Goal: Task Accomplishment & Management: Manage account settings

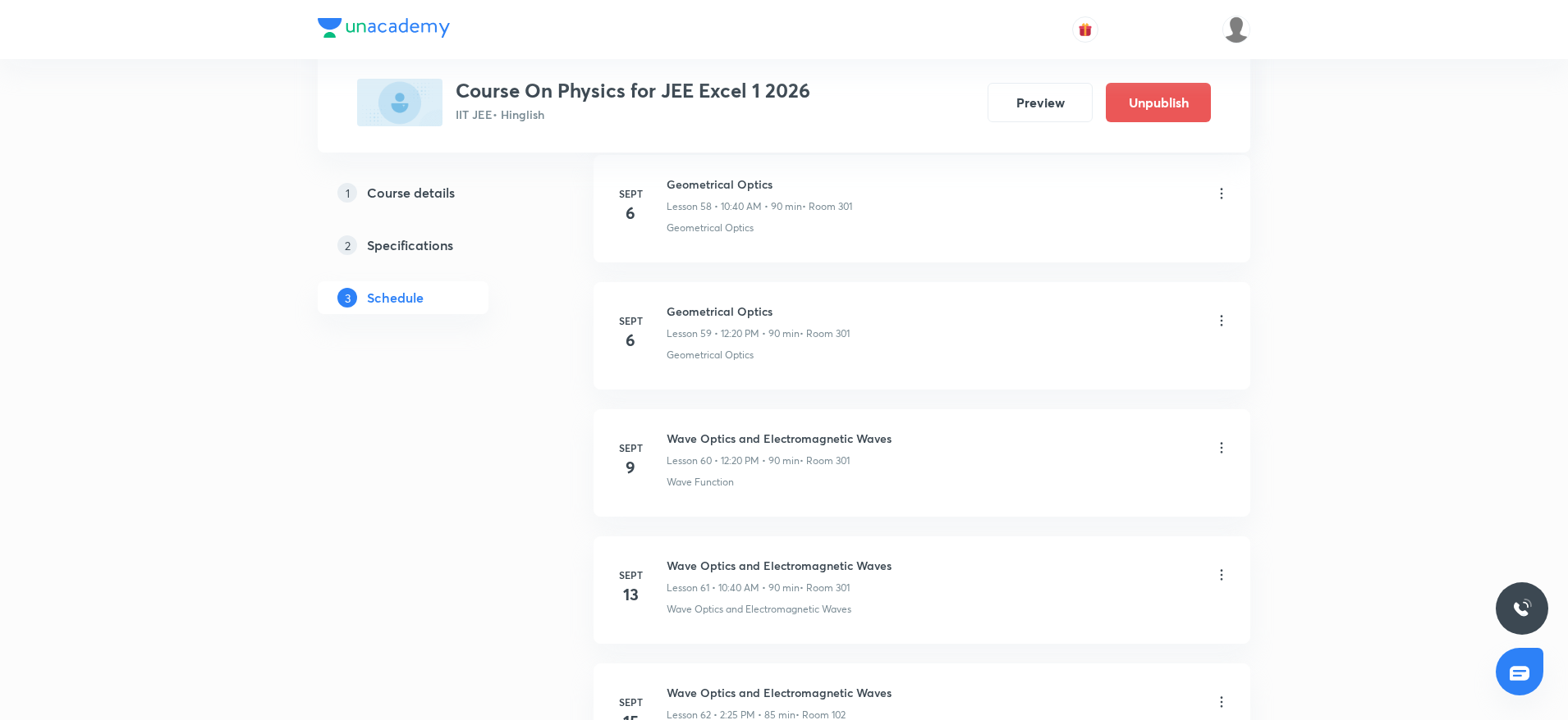
scroll to position [8239, 0]
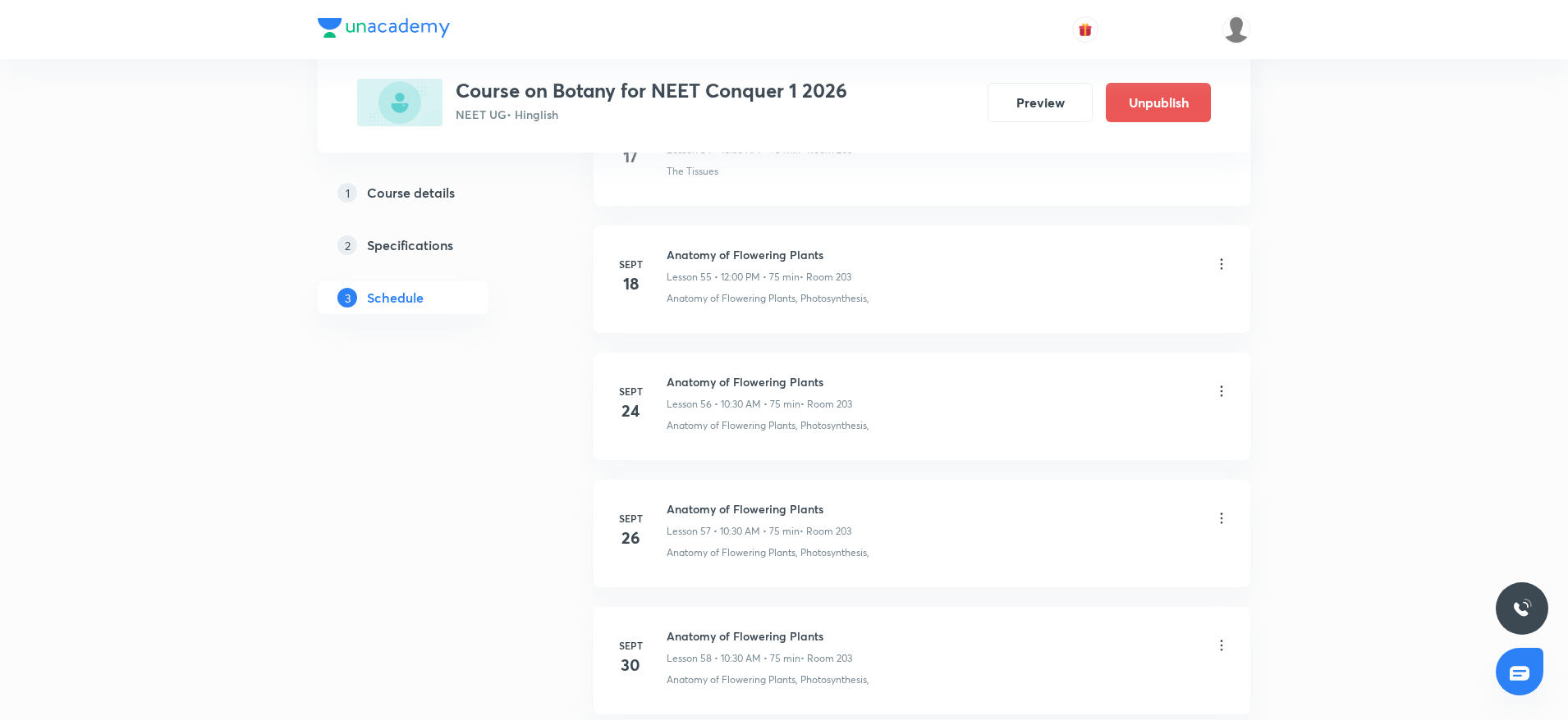
scroll to position [7971, 0]
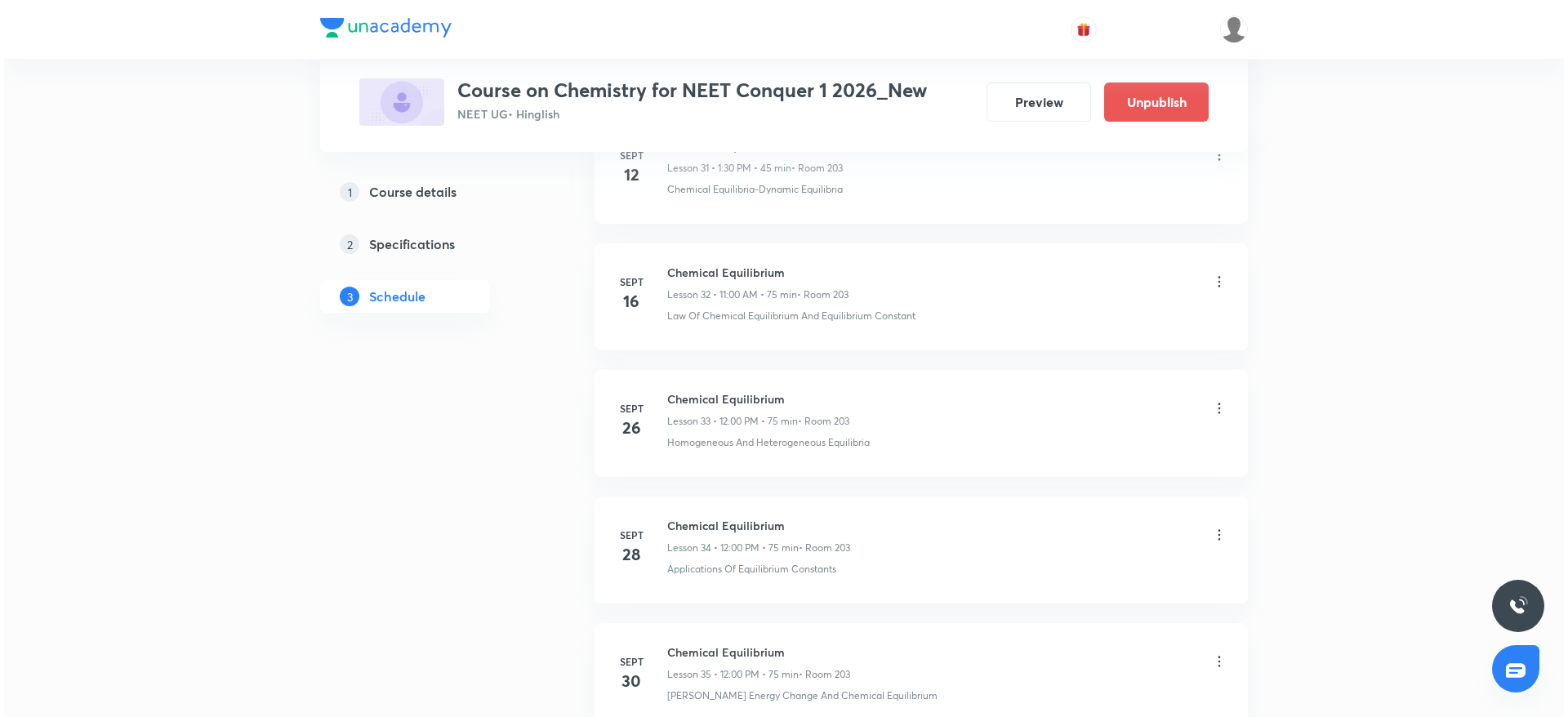
scroll to position [5025, 0]
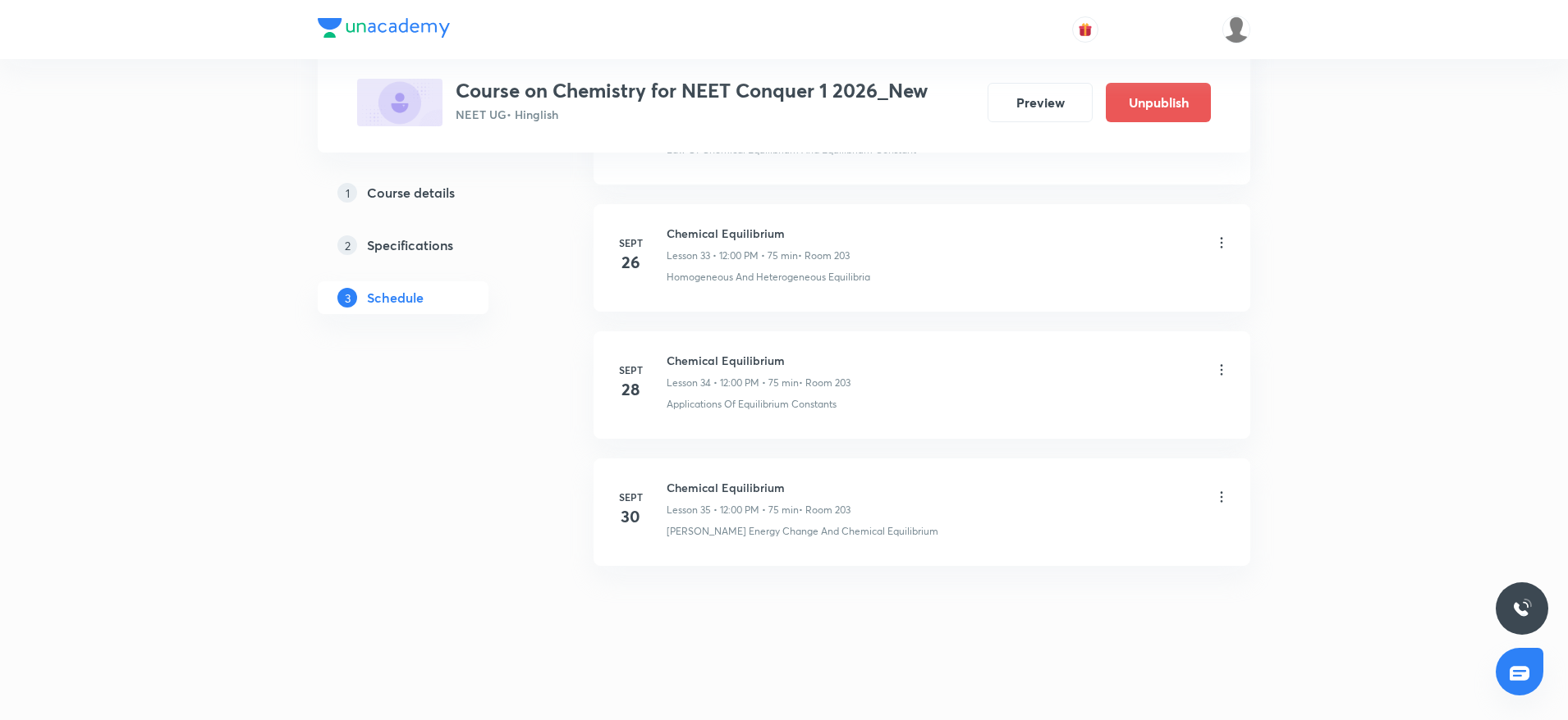
click at [1227, 490] on icon at bounding box center [1221, 497] width 17 height 17
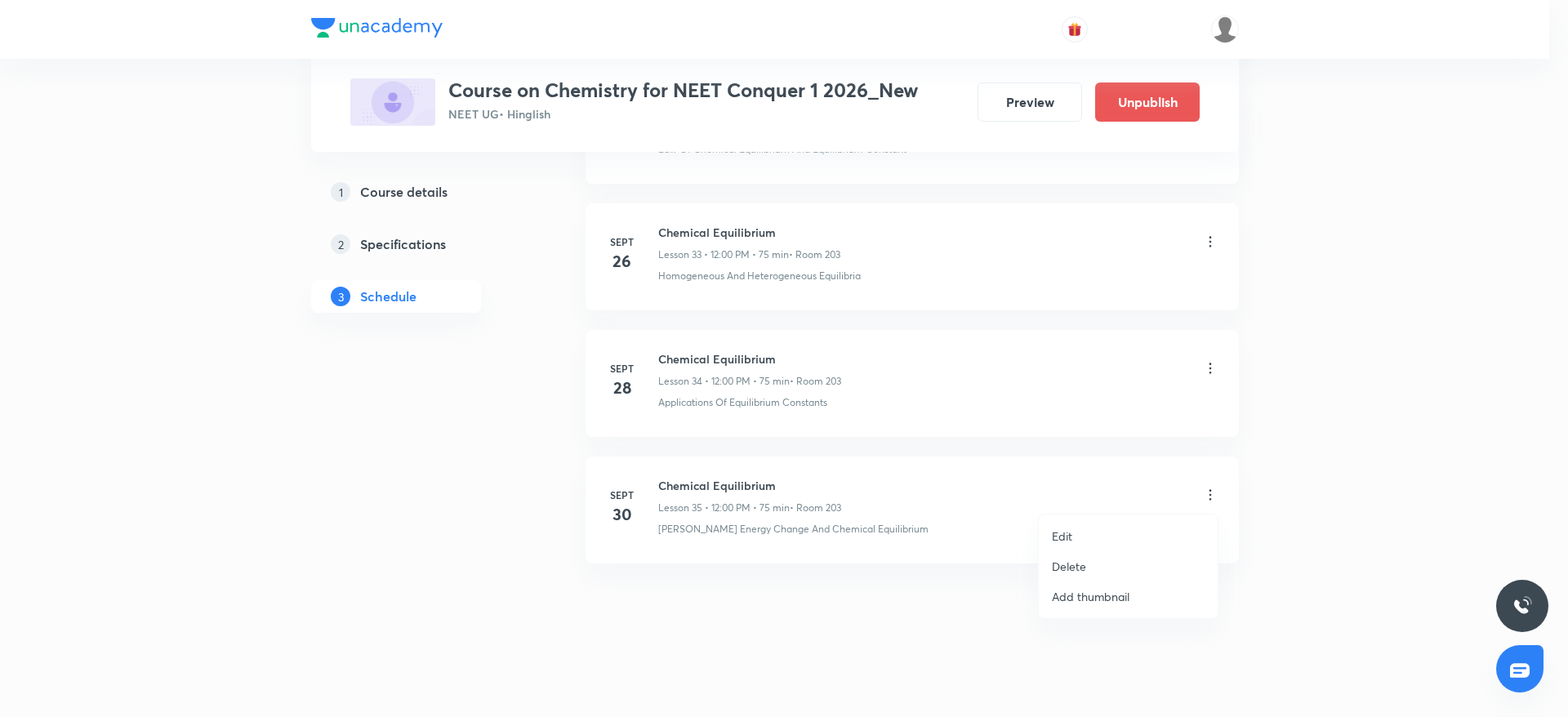
click at [1084, 524] on li "Edit" at bounding box center [1129, 536] width 179 height 30
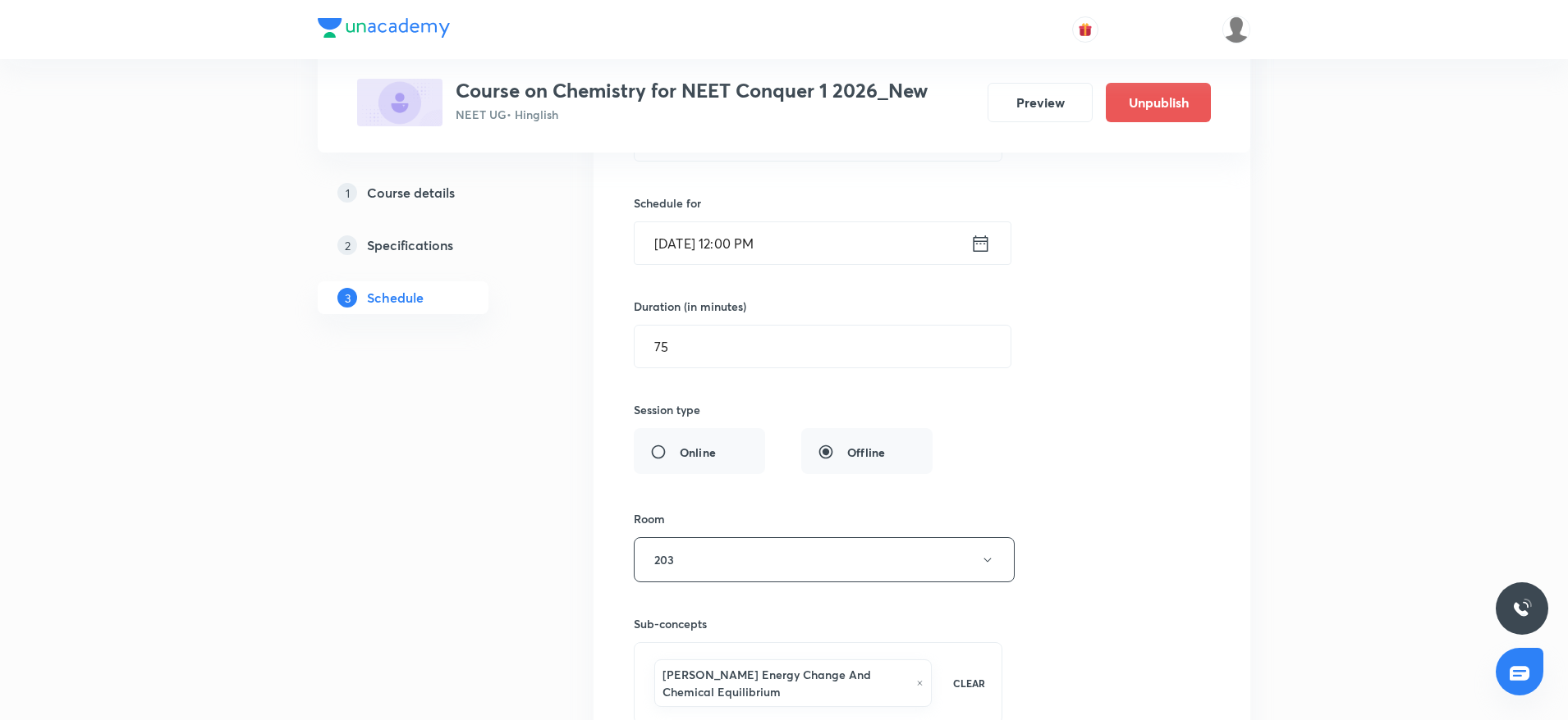
scroll to position [4694, 0]
click at [775, 238] on input "Sept 30, 2025, 12:00 PM" at bounding box center [802, 245] width 335 height 42
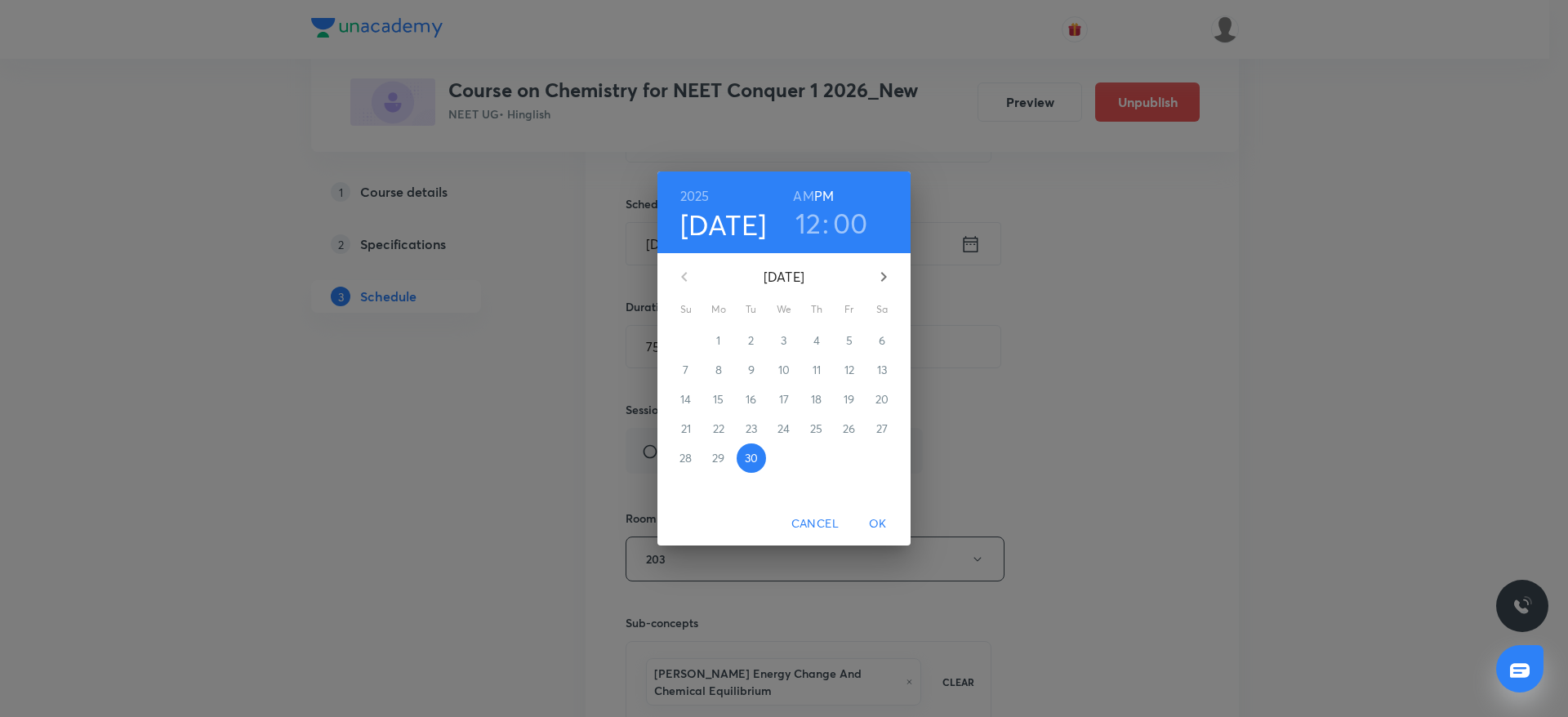
click at [840, 227] on h3 "00" at bounding box center [850, 223] width 36 height 35
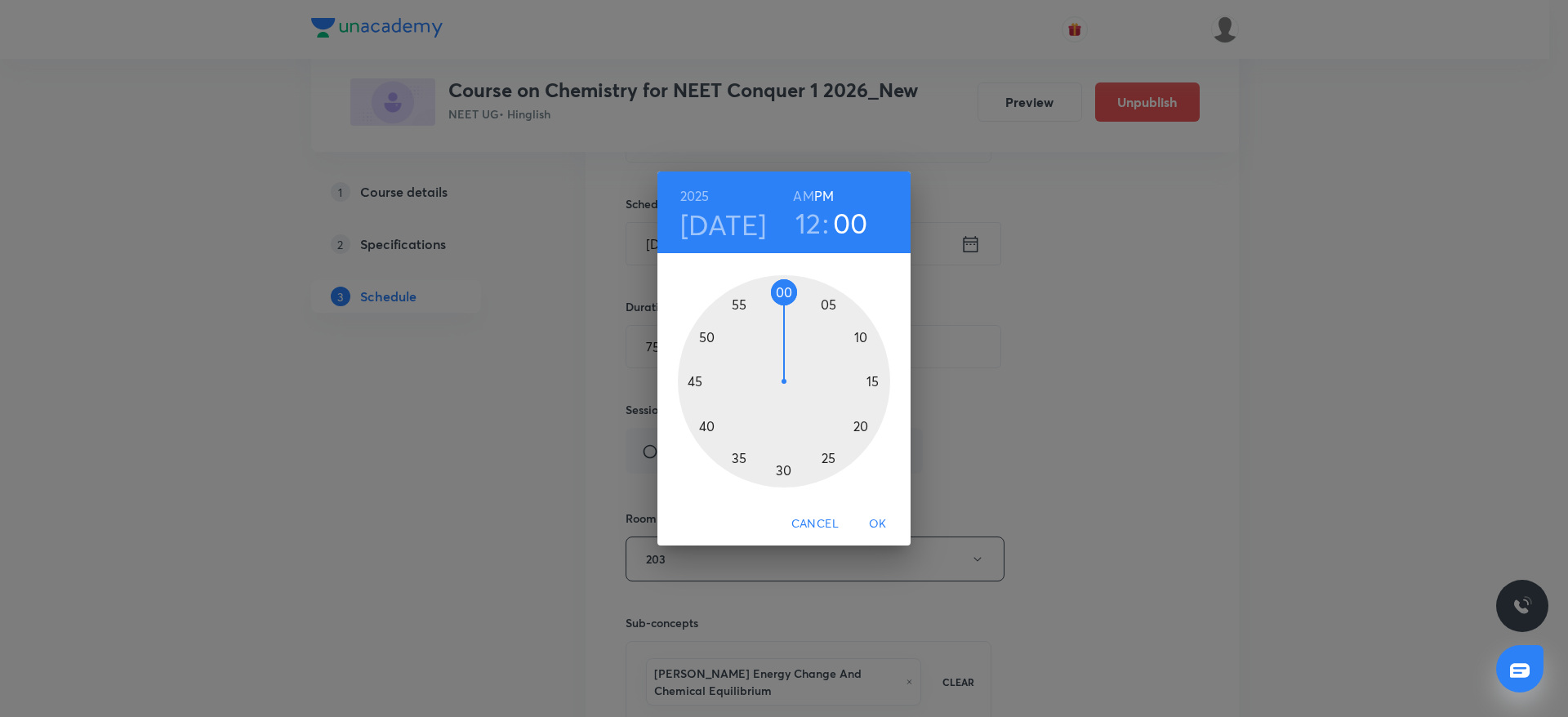
click at [740, 460] on div at bounding box center [784, 381] width 212 height 212
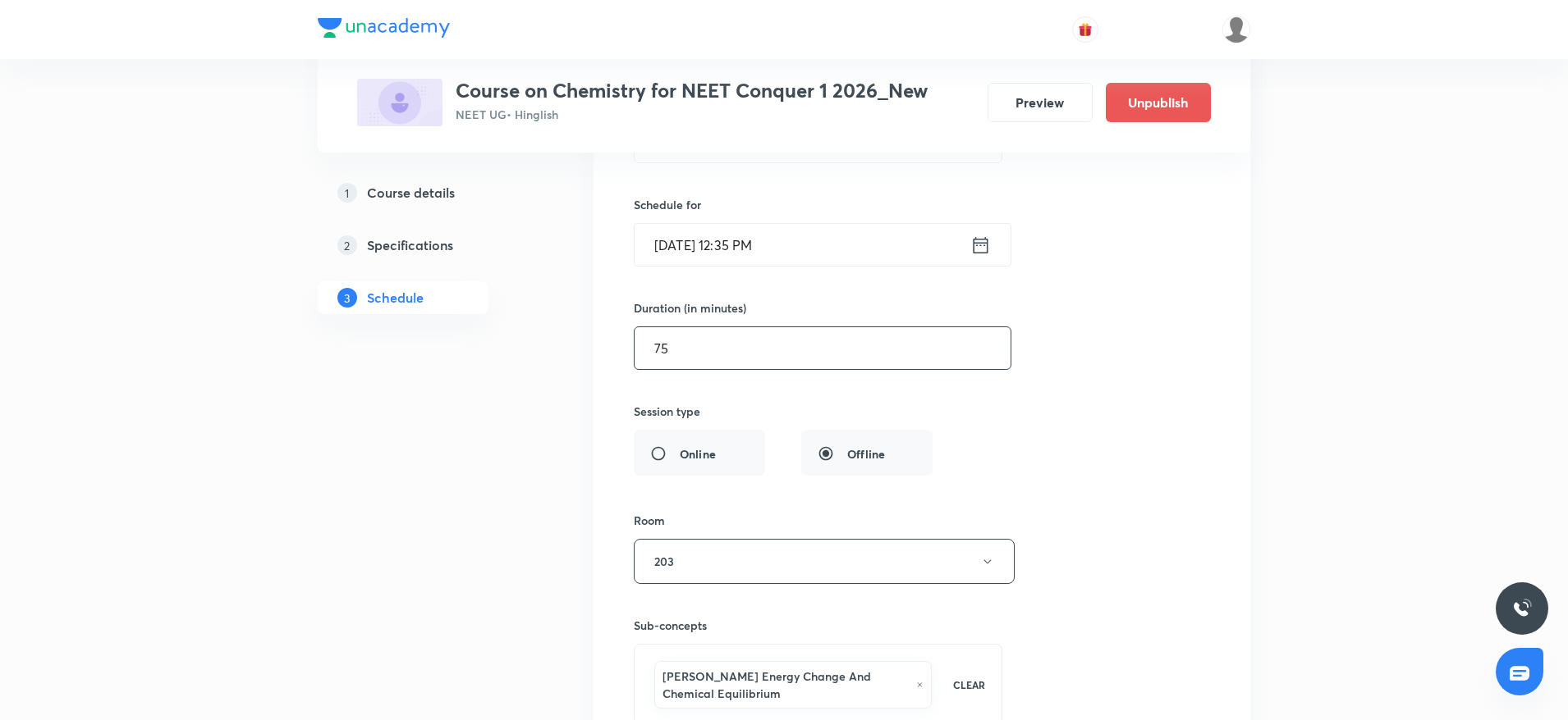
click at [745, 353] on input "75" at bounding box center [823, 348] width 376 height 42
drag, startPoint x: 745, startPoint y: 353, endPoint x: 638, endPoint y: 358, distance: 107.1
click at [638, 358] on input "75" at bounding box center [823, 348] width 376 height 42
type input "100"
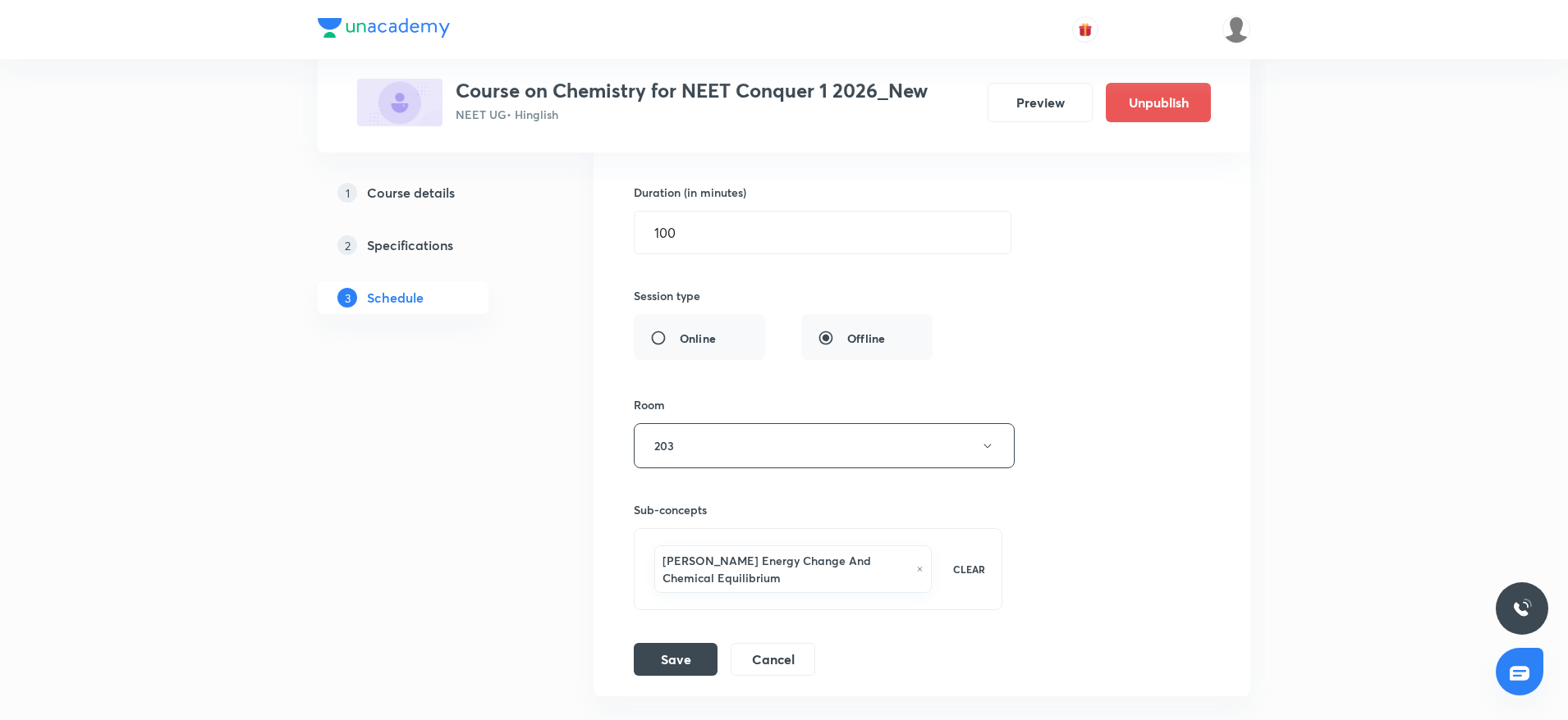
scroll to position [4940, 0]
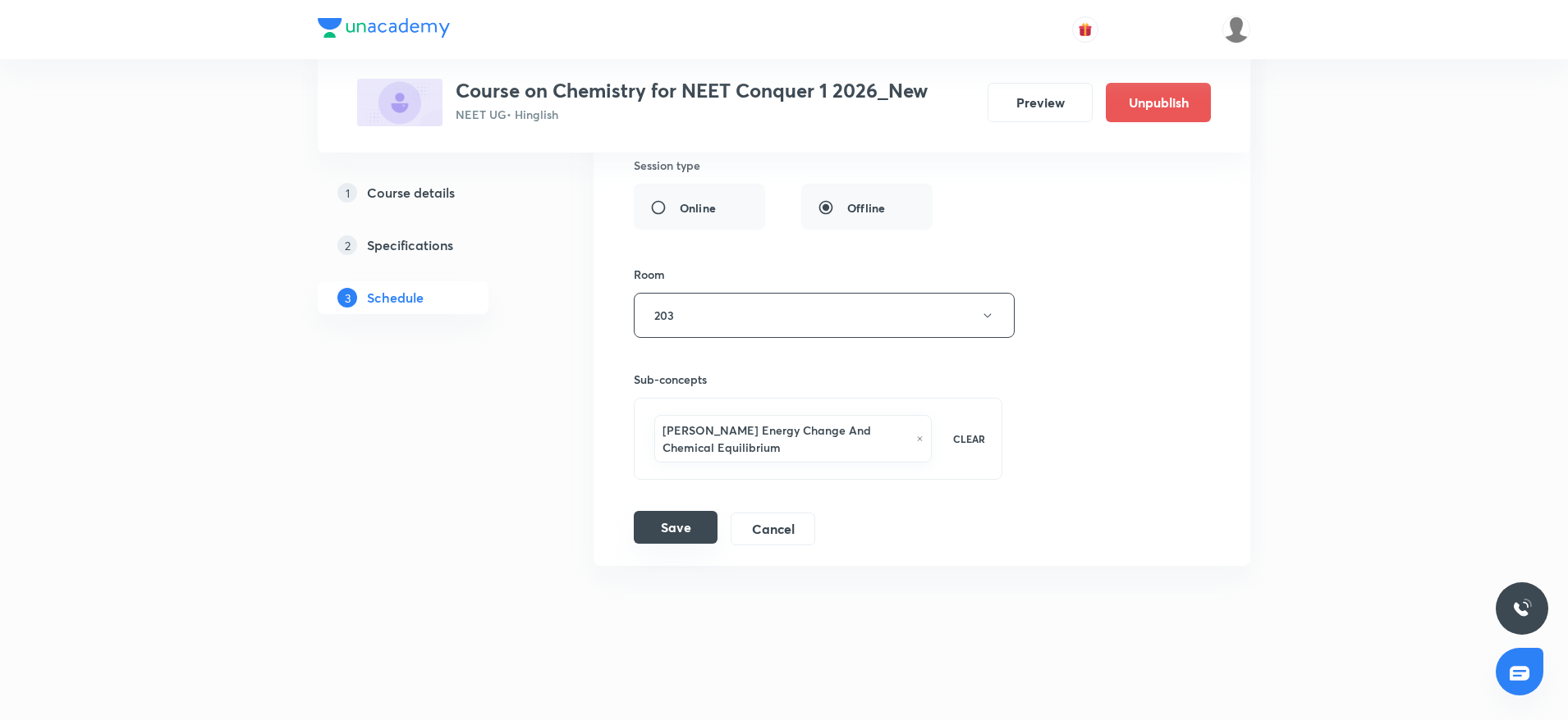
click at [669, 533] on button "Save" at bounding box center [676, 528] width 84 height 33
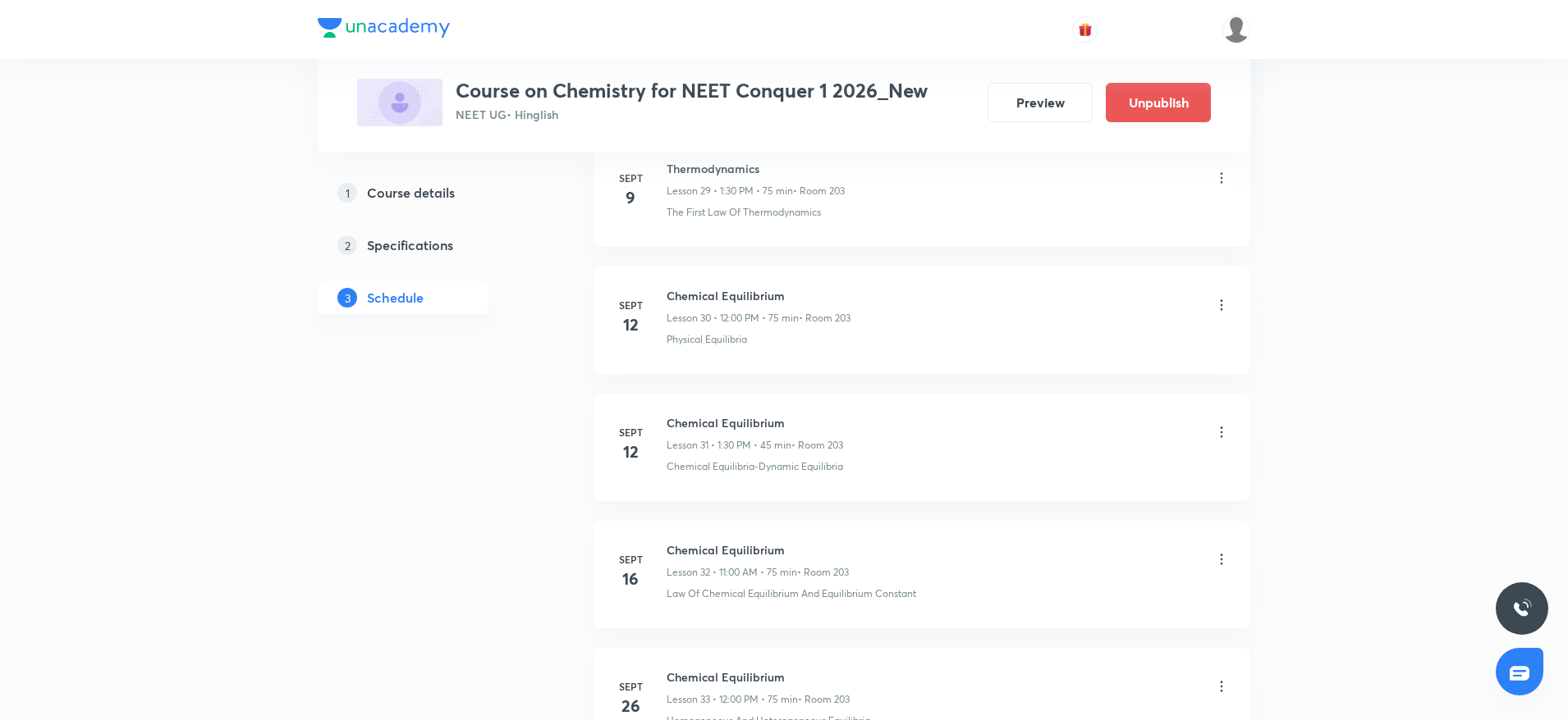
scroll to position [4292, 0]
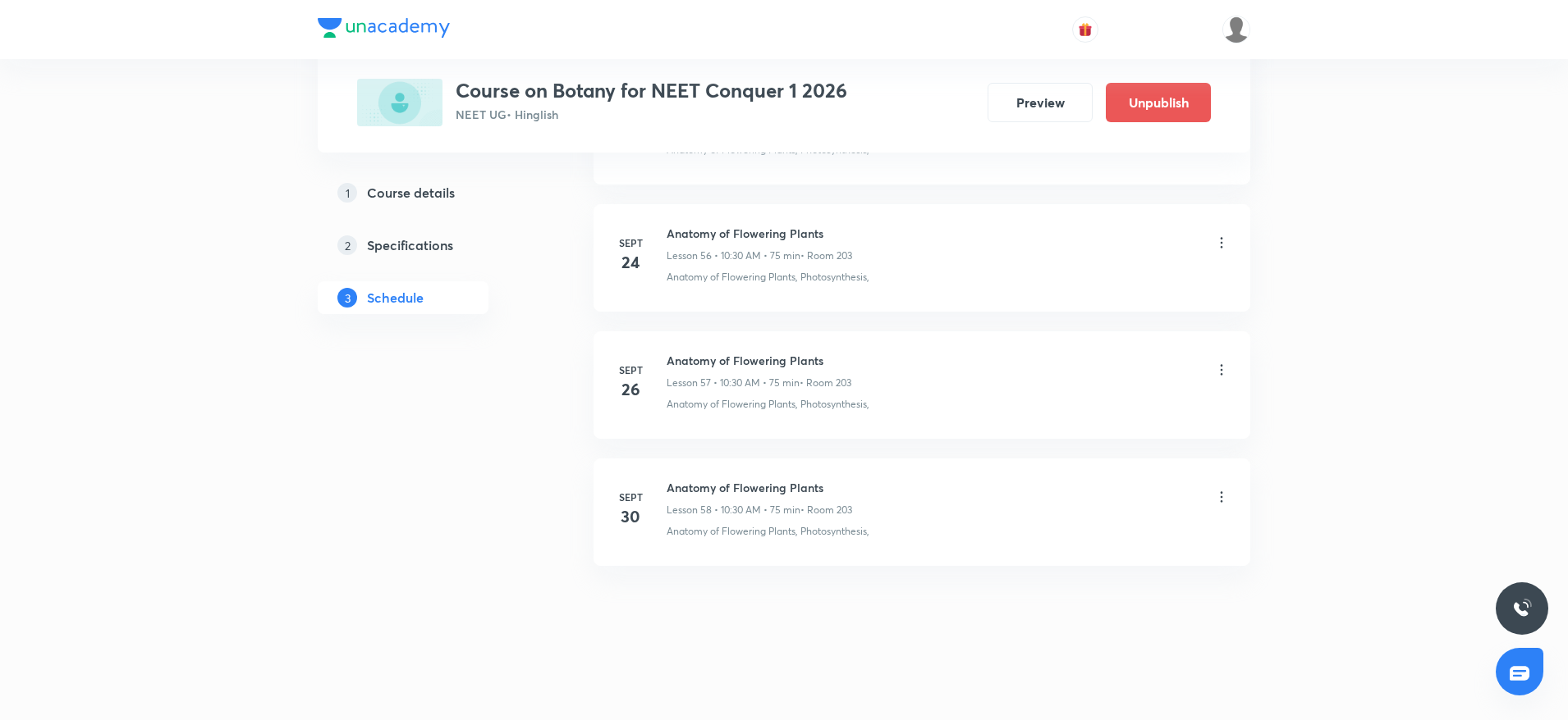
click at [1220, 501] on icon at bounding box center [1221, 497] width 3 height 10
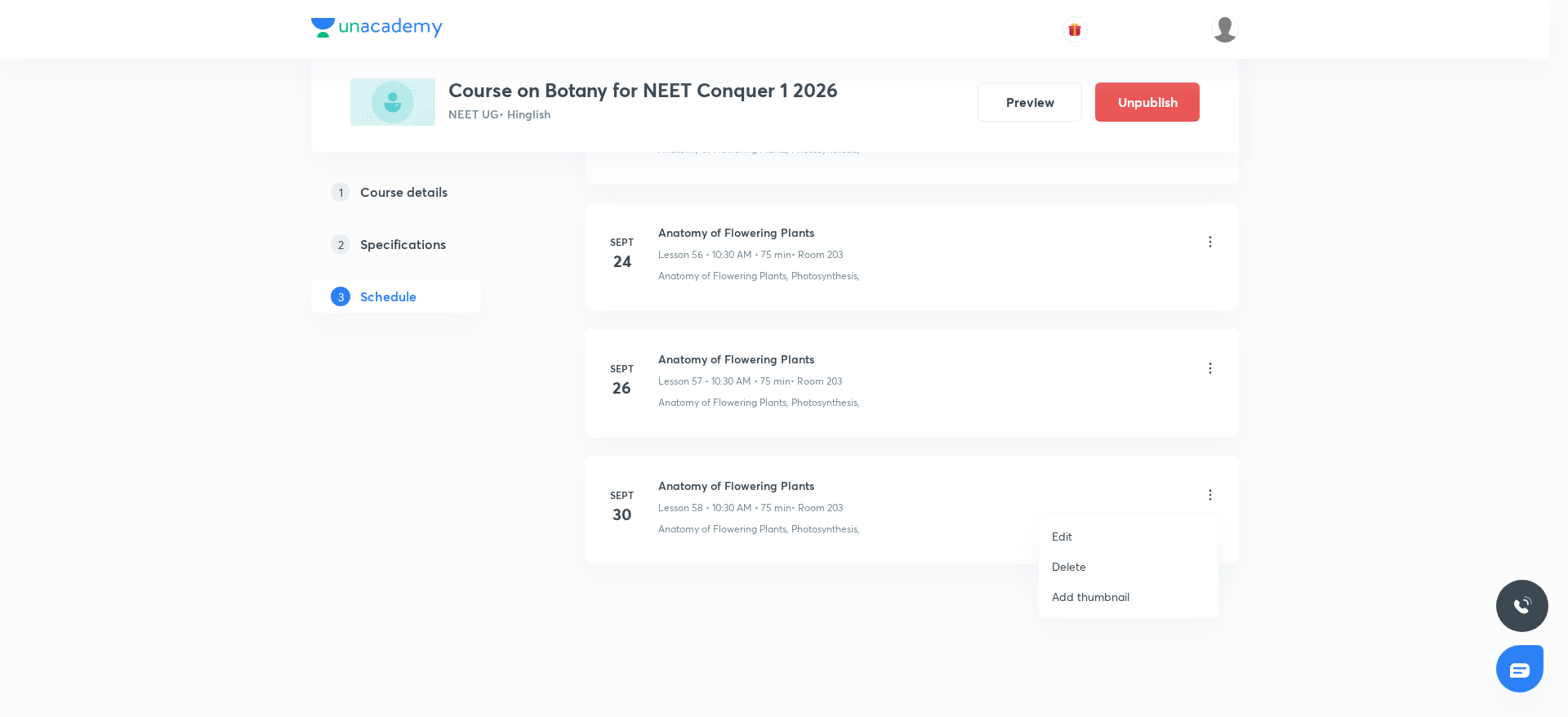
click at [1072, 537] on p "Edit" at bounding box center [1063, 537] width 21 height 17
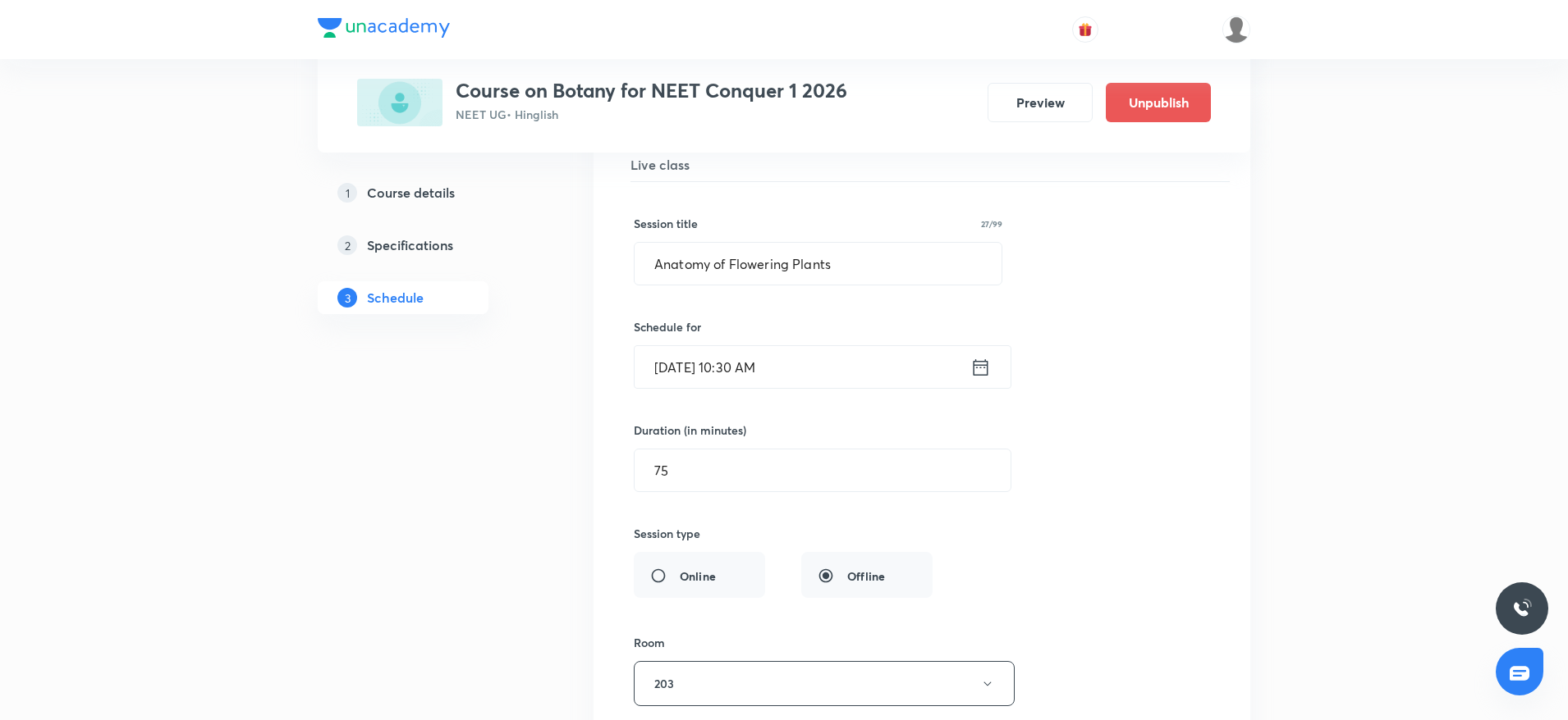
scroll to position [7496, 0]
drag, startPoint x: 781, startPoint y: 471, endPoint x: 506, endPoint y: 465, distance: 275.1
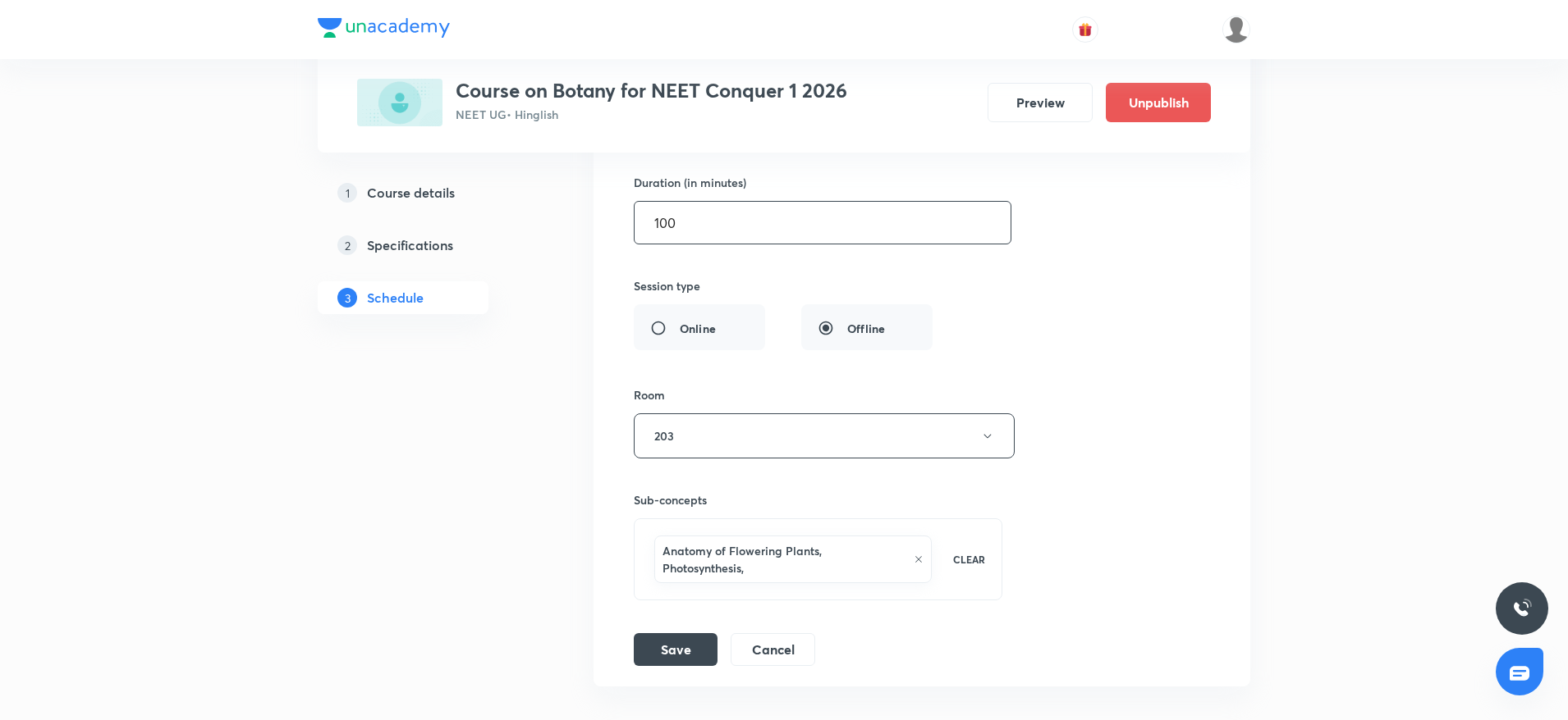
scroll to position [7865, 0]
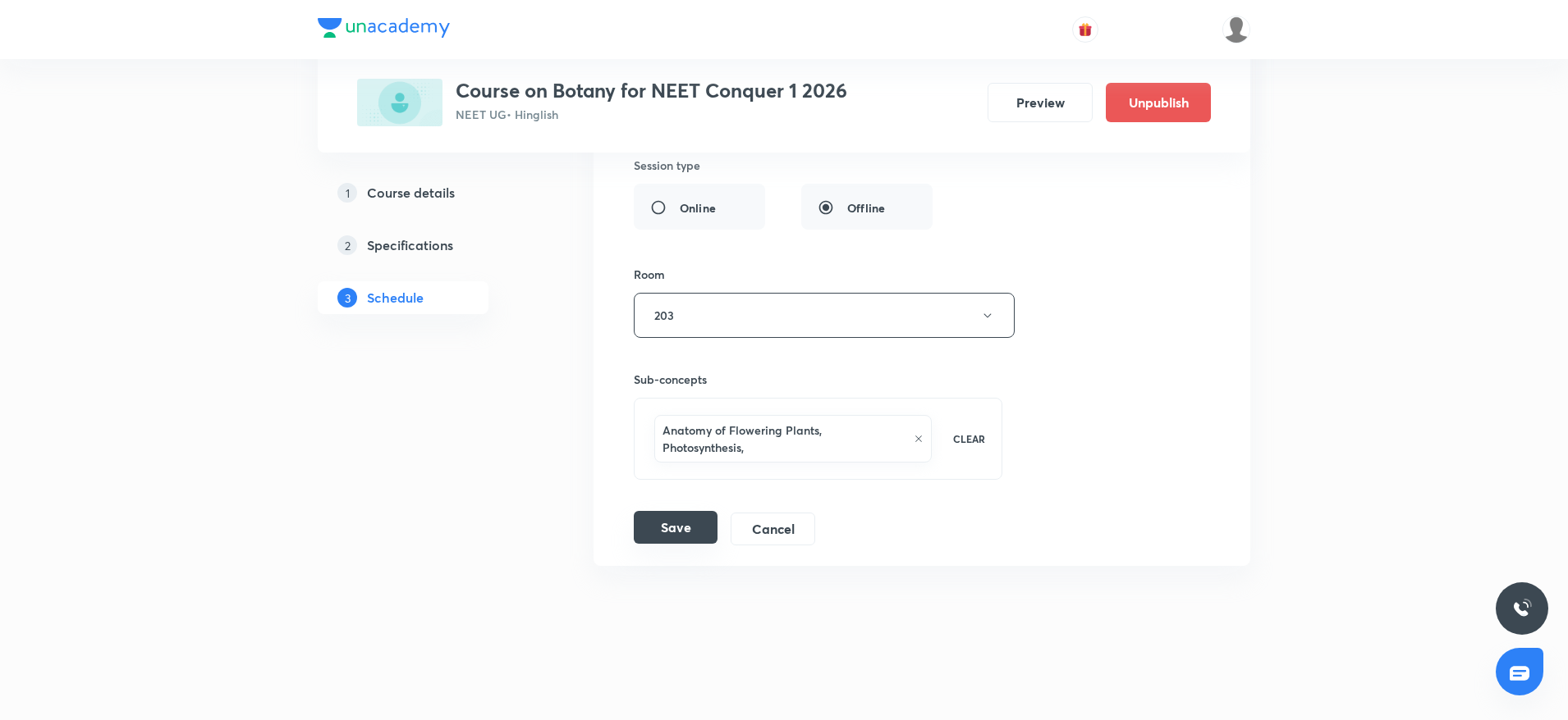
type input "100"
click at [696, 535] on button "Save" at bounding box center [676, 528] width 84 height 33
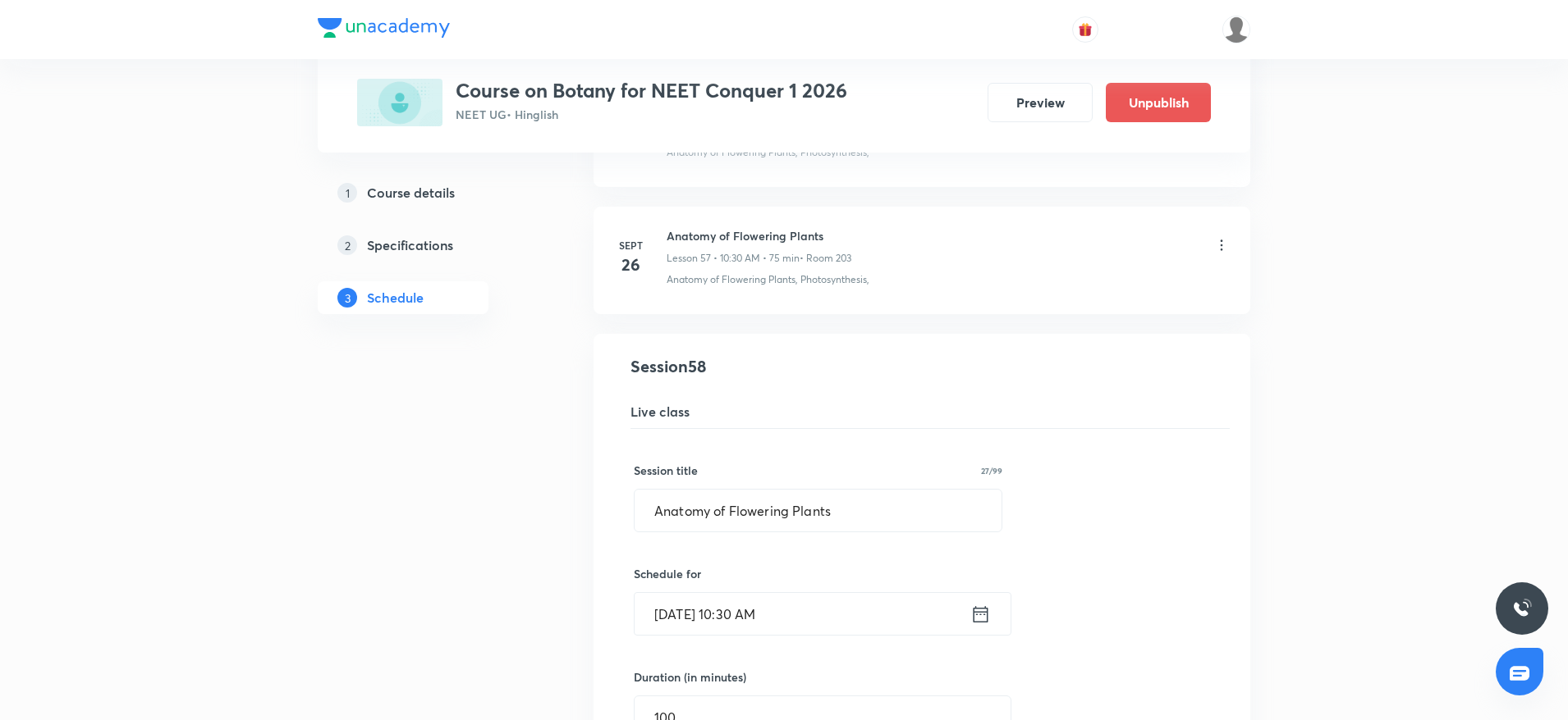
scroll to position [7217, 0]
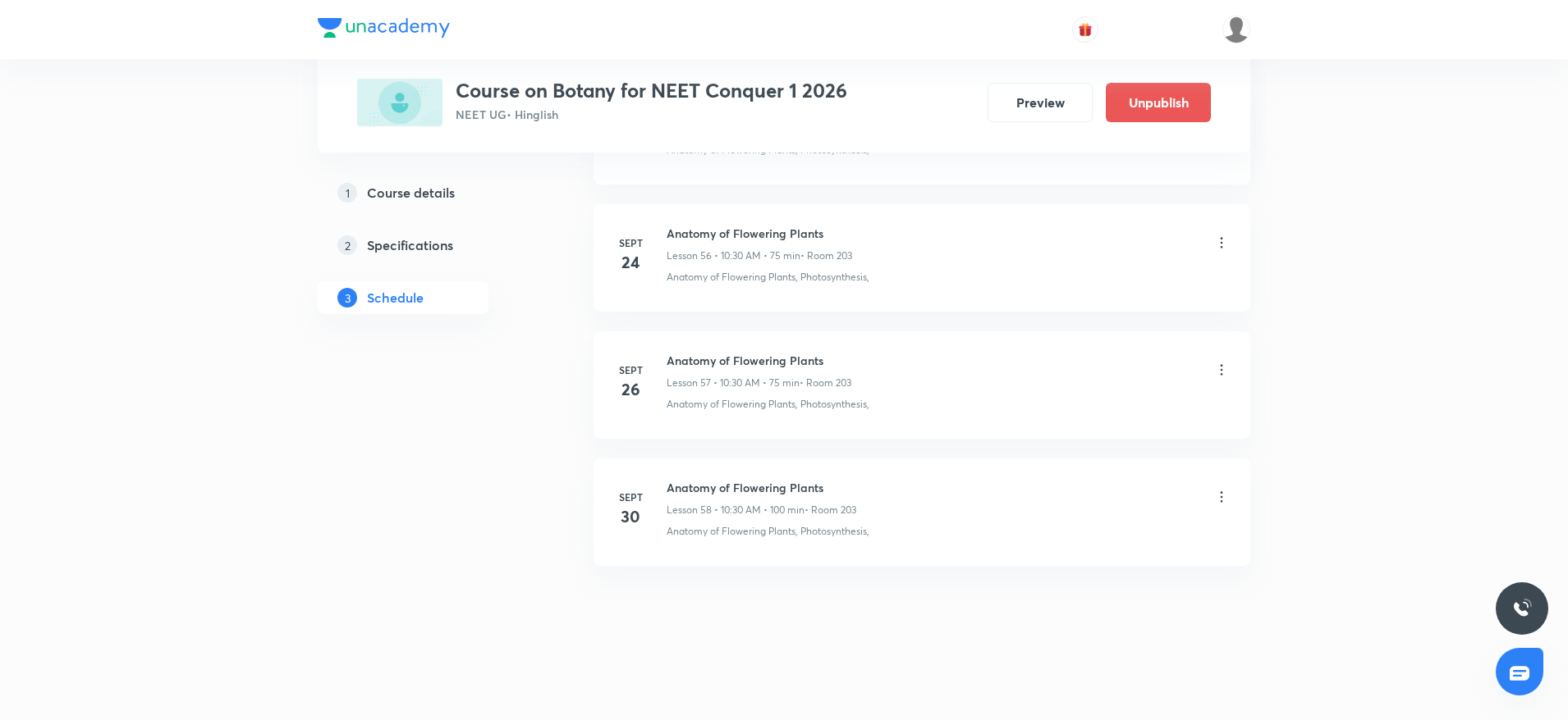
drag, startPoint x: 881, startPoint y: 387, endPoint x: 551, endPoint y: 603, distance: 394.4
drag, startPoint x: 584, startPoint y: 546, endPoint x: 584, endPoint y: 585, distance: 39.0
